Goal: Information Seeking & Learning: Learn about a topic

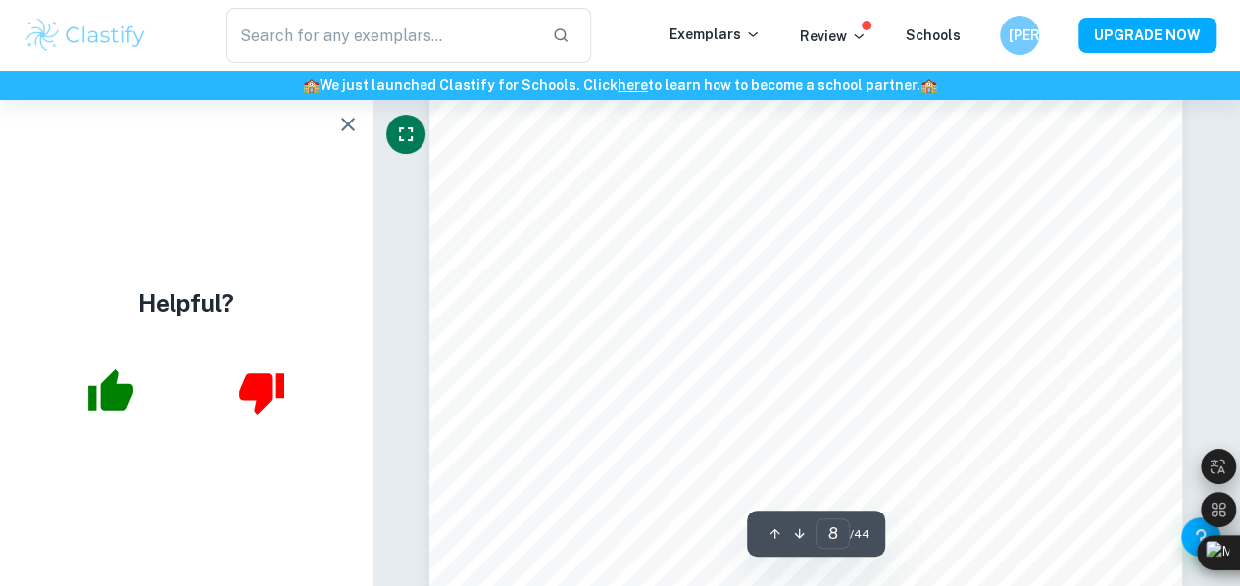
scroll to position [7212, 0]
type input "12"
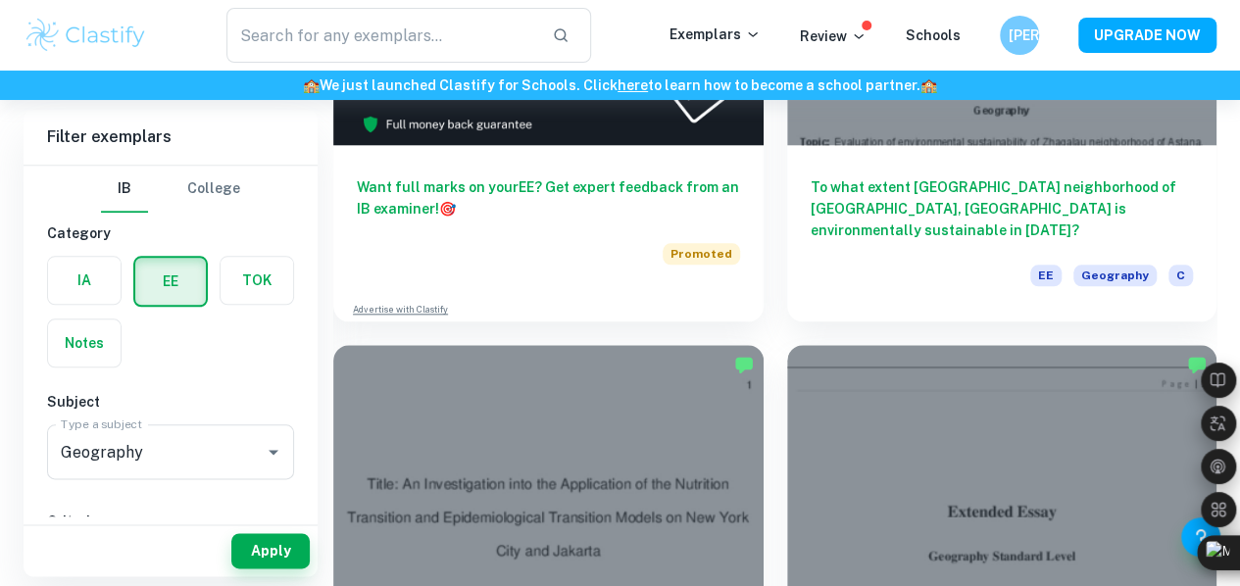
scroll to position [947, 0]
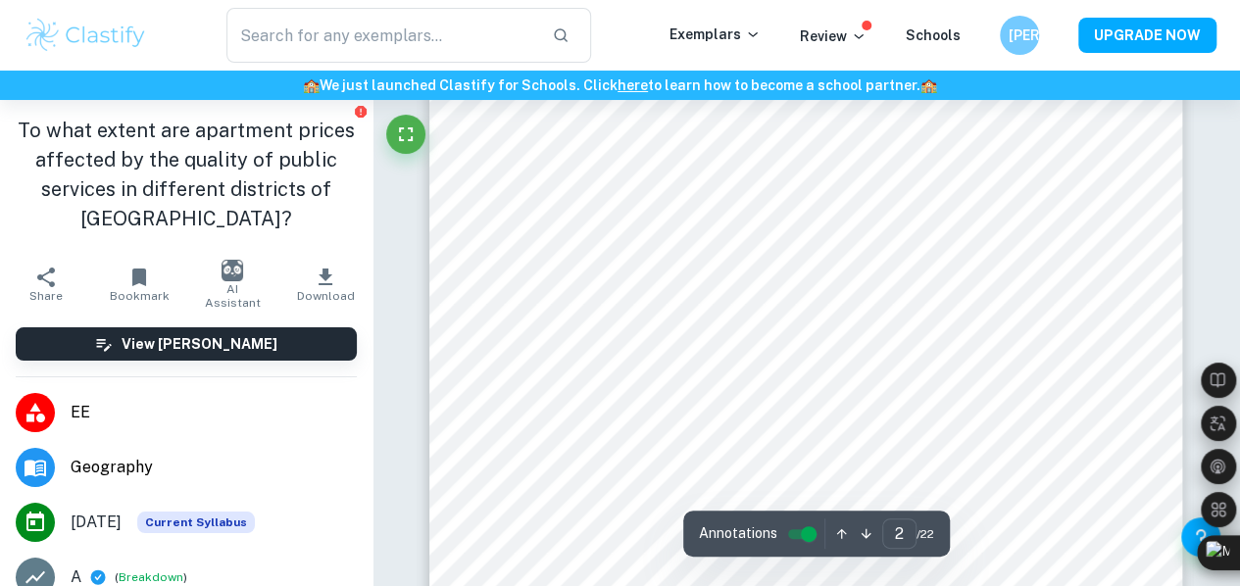
scroll to position [1248, 0]
type input "6"
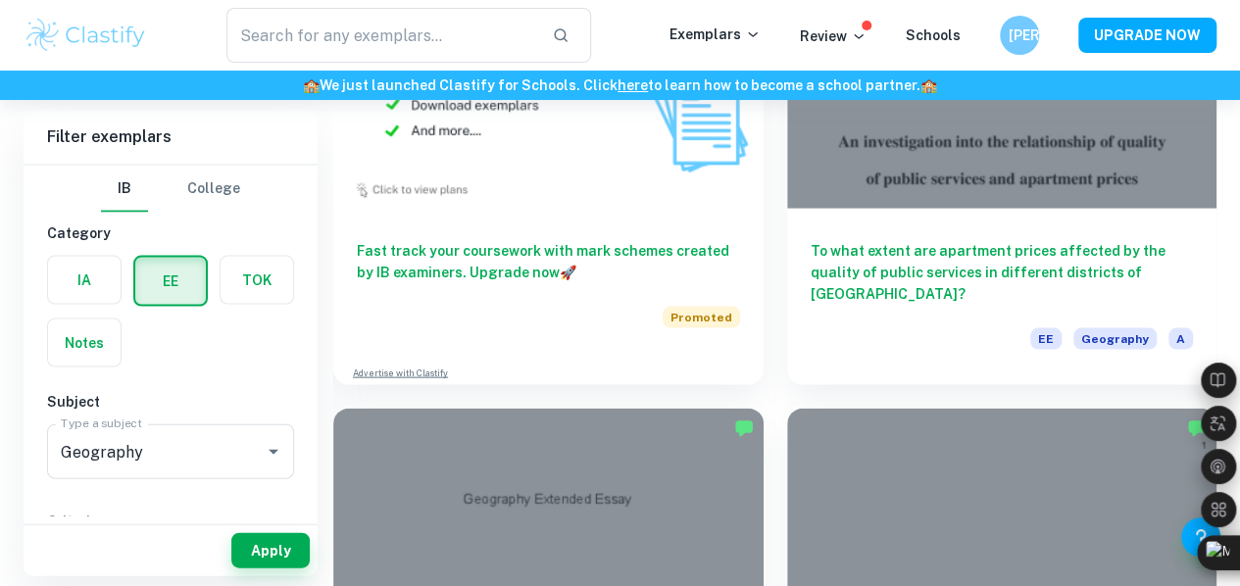
scroll to position [1931, 0]
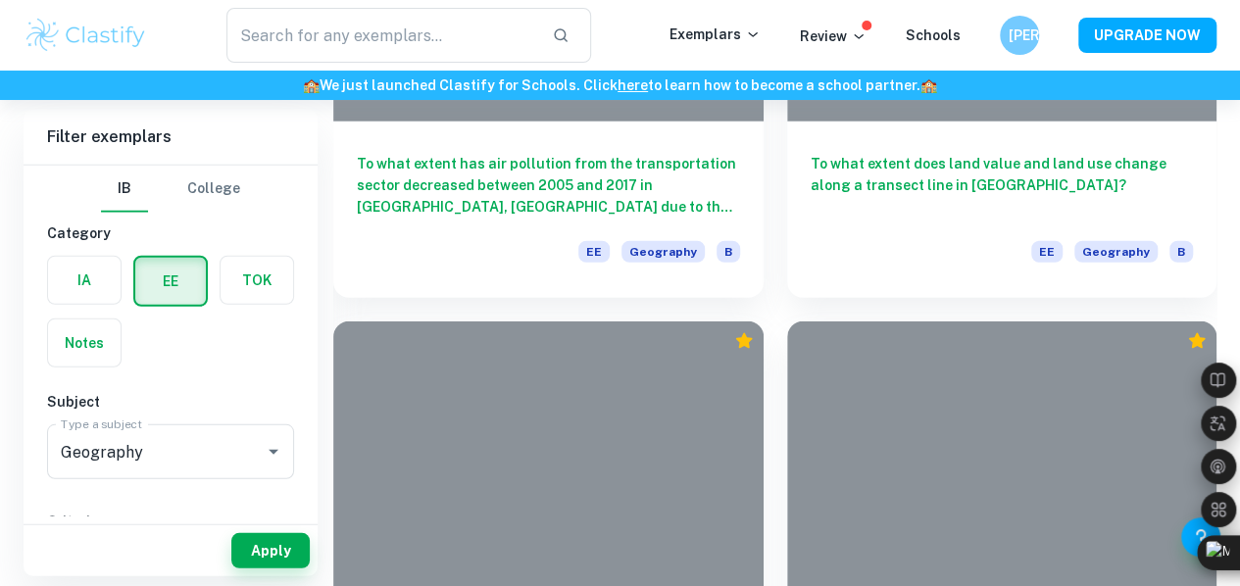
scroll to position [2882, 0]
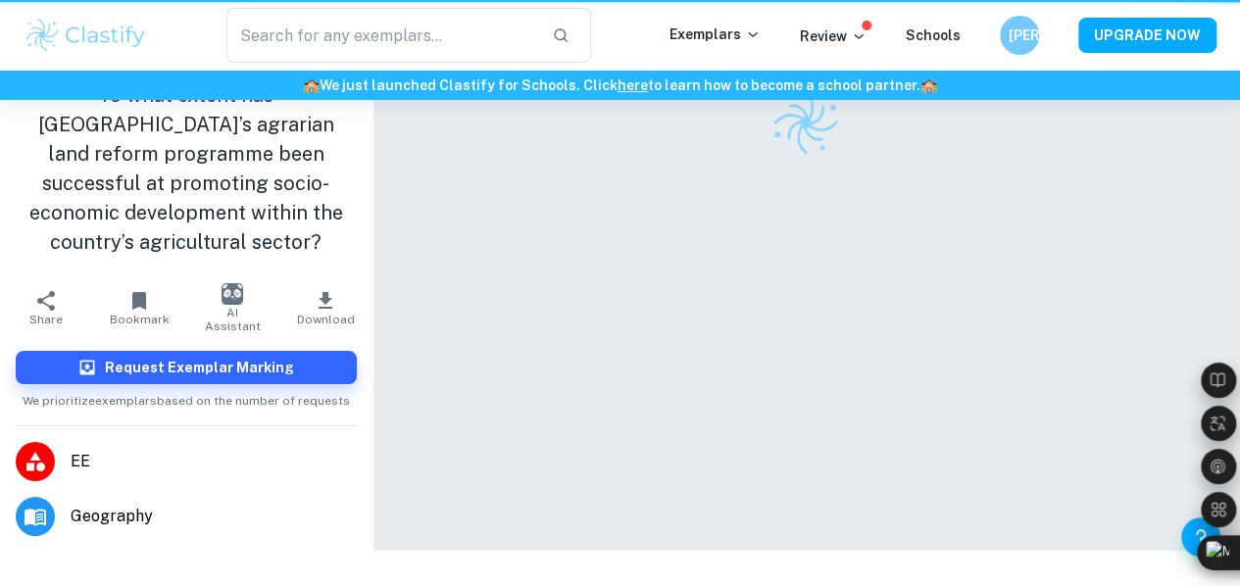
click at [455, 486] on div at bounding box center [805, 275] width 753 height 551
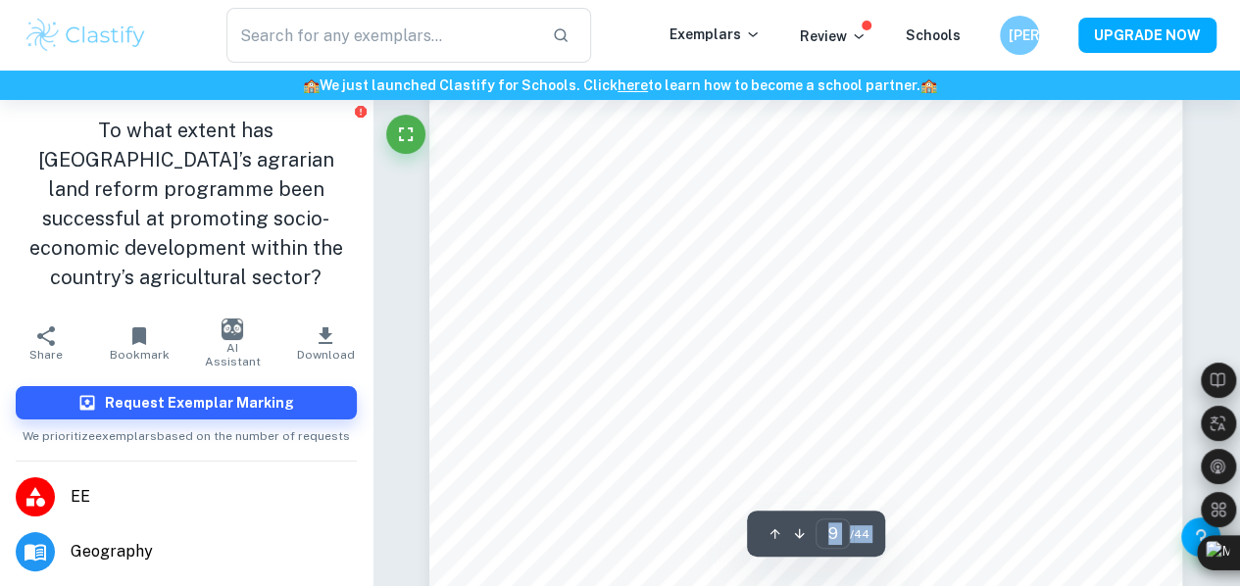
scroll to position [8462, 0]
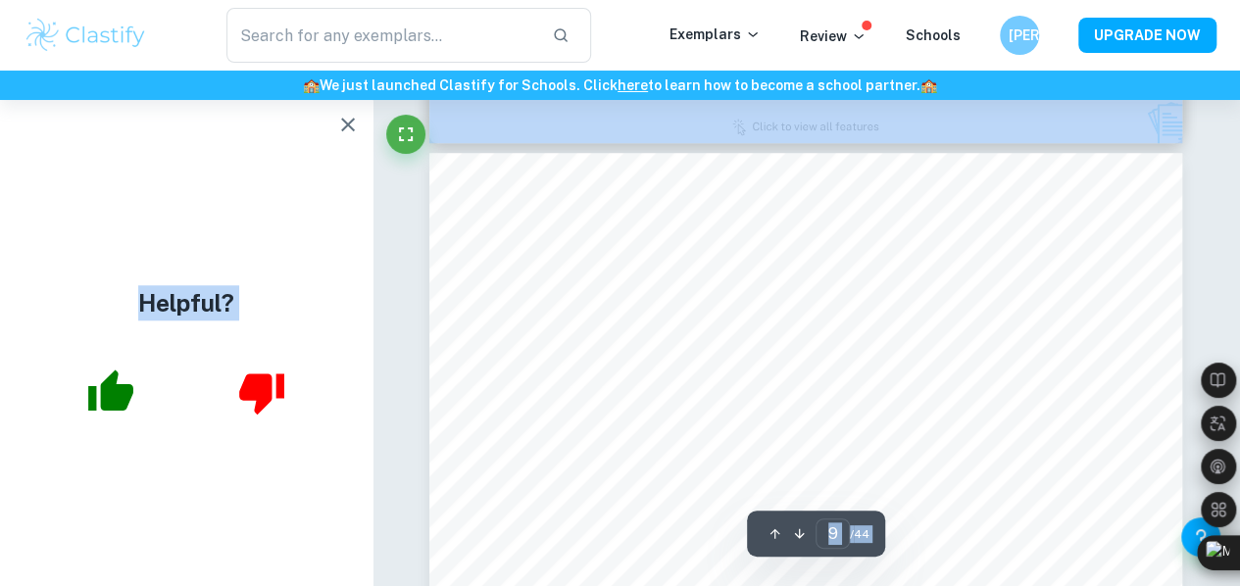
type input "8"
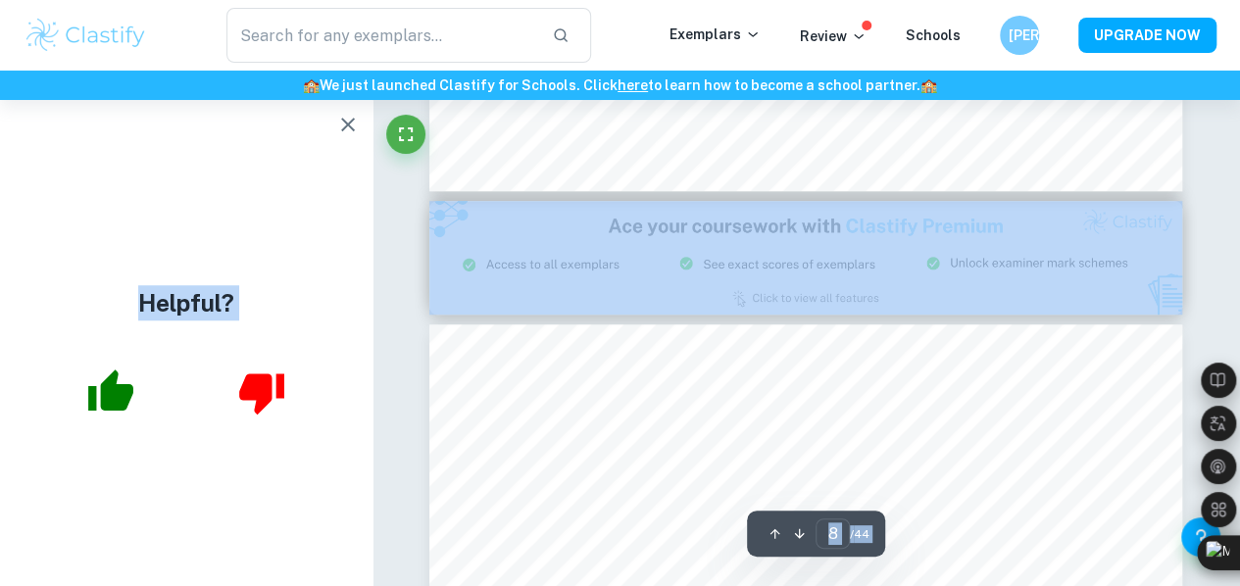
scroll to position [7831, 0]
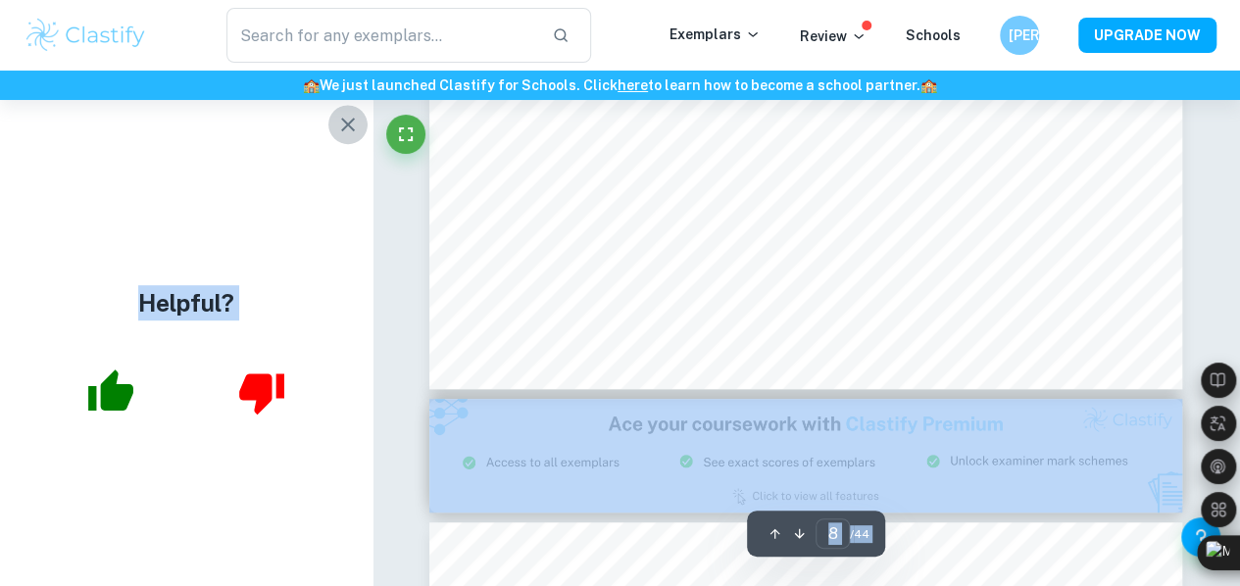
click at [352, 130] on icon "button" at bounding box center [348, 125] width 24 height 24
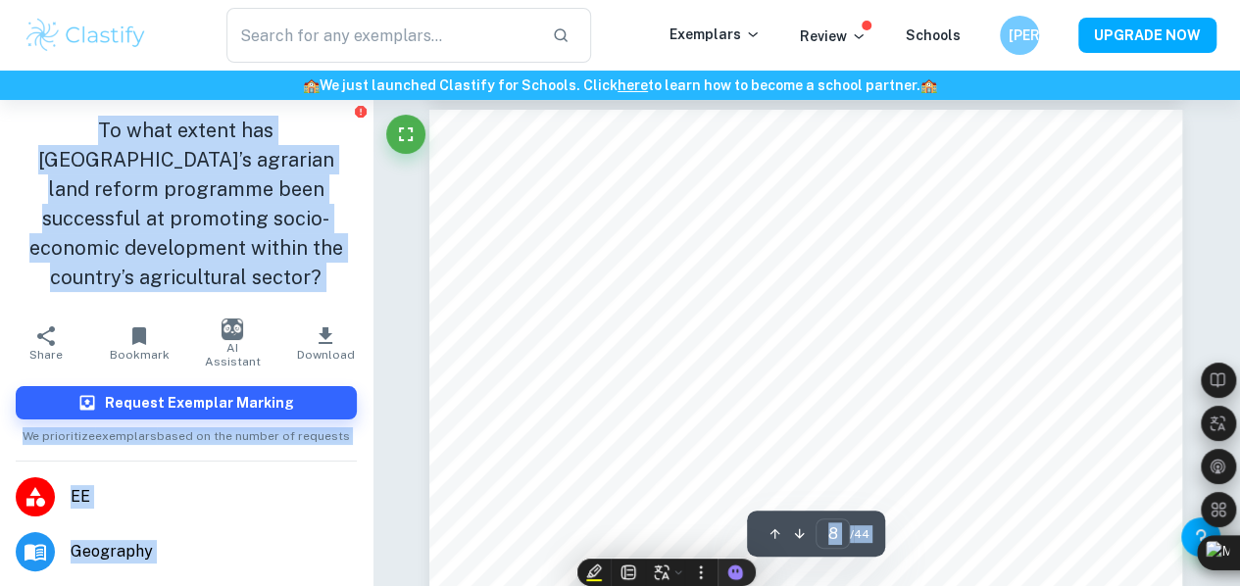
scroll to position [7127, 0]
